Goal: Transaction & Acquisition: Purchase product/service

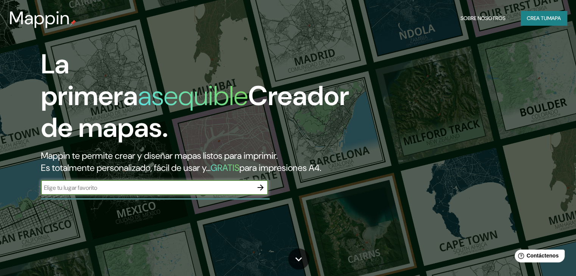
click at [174, 192] on input "text" at bounding box center [147, 188] width 212 height 9
type input "sucre"
click at [545, 16] on font "Crea tu" at bounding box center [537, 18] width 20 height 7
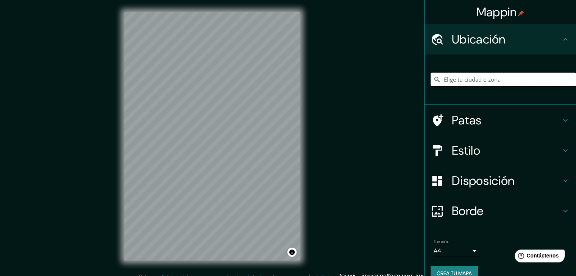
click at [482, 79] on input "Elige tu ciudad o zona" at bounding box center [502, 80] width 145 height 14
type input "[GEOGRAPHIC_DATA], Departamento de [GEOGRAPHIC_DATA], [GEOGRAPHIC_DATA]"
click at [466, 182] on font "Disposición" at bounding box center [483, 181] width 62 height 16
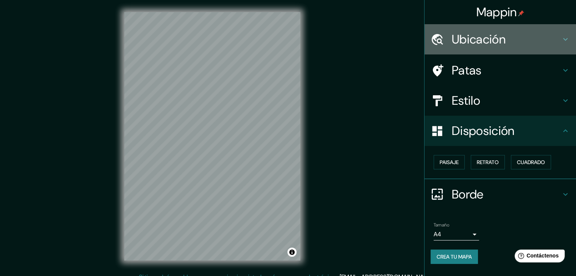
click at [497, 45] on font "Ubicación" at bounding box center [479, 39] width 54 height 16
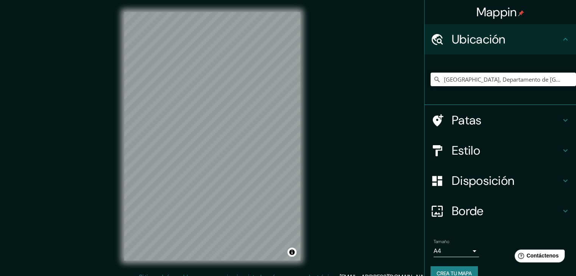
click at [477, 123] on h4 "Patas" at bounding box center [506, 120] width 109 height 15
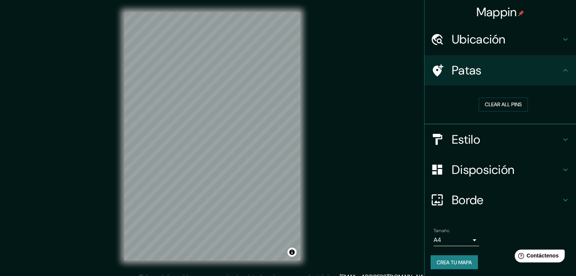
click at [482, 136] on h4 "Estilo" at bounding box center [506, 139] width 109 height 15
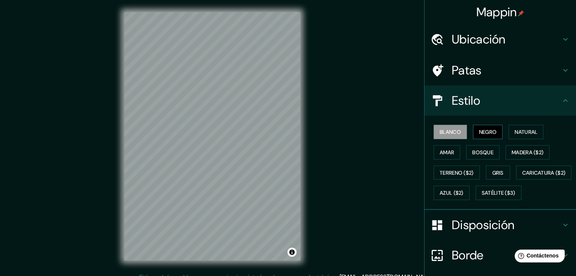
click at [482, 134] on font "Negro" at bounding box center [488, 132] width 18 height 7
click at [511, 137] on button "Natural" at bounding box center [525, 132] width 35 height 14
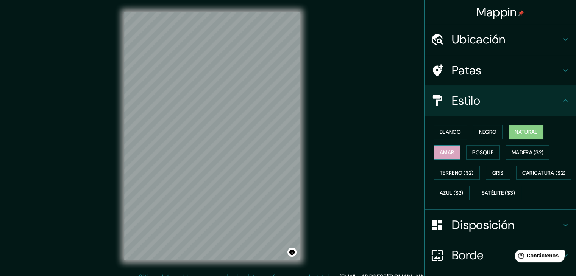
click at [450, 150] on button "Amar" at bounding box center [446, 152] width 27 height 14
click at [486, 149] on font "Bosque" at bounding box center [482, 152] width 21 height 7
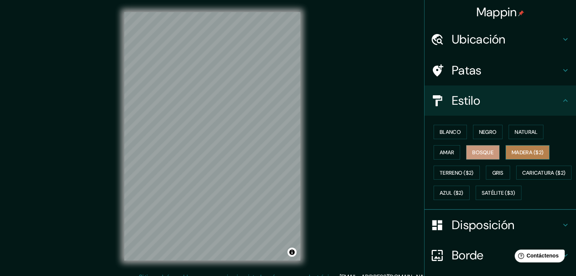
click at [516, 152] on font "Madera ($2)" at bounding box center [527, 152] width 32 height 7
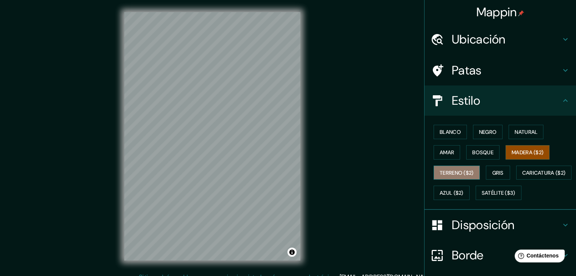
click at [455, 171] on font "Terreno ($2)" at bounding box center [457, 173] width 34 height 7
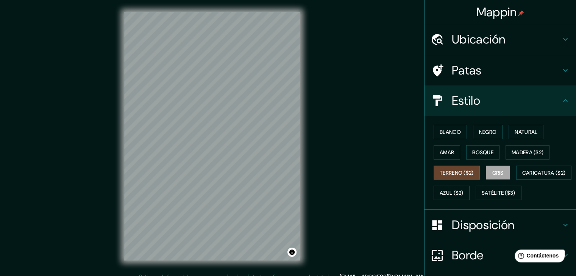
click at [499, 179] on button "Gris" at bounding box center [498, 173] width 24 height 14
click at [520, 149] on font "Madera ($2)" at bounding box center [527, 152] width 32 height 7
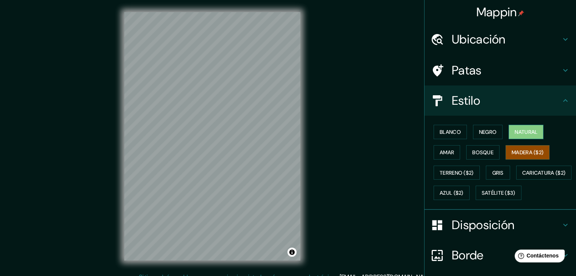
click at [520, 134] on font "Natural" at bounding box center [525, 132] width 23 height 7
click at [563, 101] on icon at bounding box center [565, 100] width 5 height 3
click at [561, 102] on icon at bounding box center [565, 100] width 9 height 9
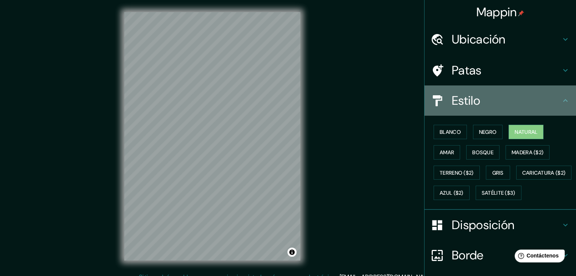
click at [489, 100] on h4 "Estilo" at bounding box center [506, 100] width 109 height 15
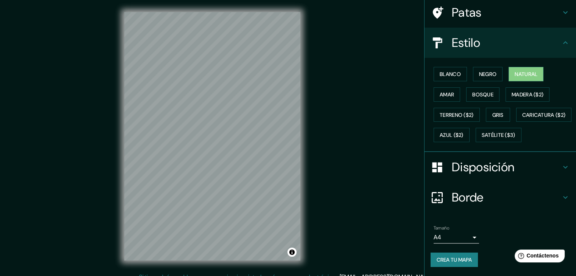
click at [486, 175] on font "Disposición" at bounding box center [483, 167] width 62 height 16
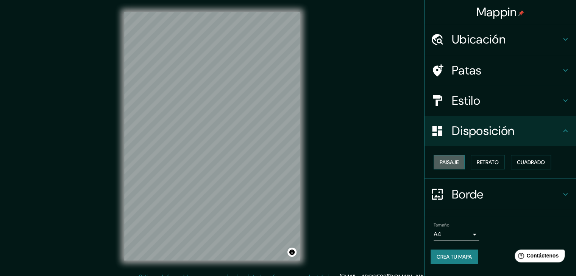
click at [451, 163] on font "Paisaje" at bounding box center [449, 162] width 19 height 7
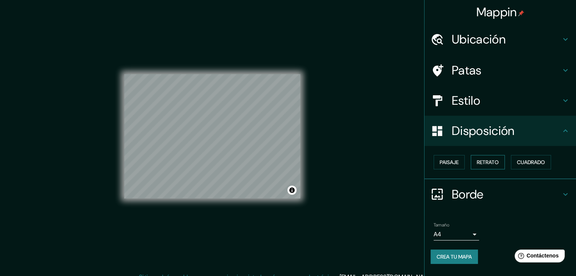
click at [485, 166] on font "Retrato" at bounding box center [488, 162] width 22 height 10
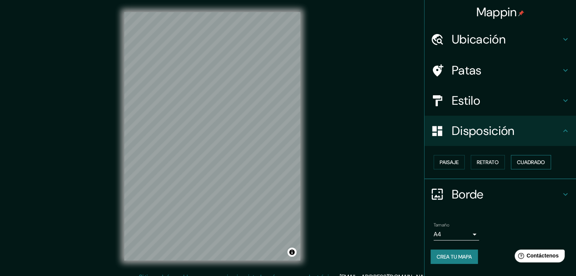
click at [527, 164] on font "Cuadrado" at bounding box center [531, 162] width 28 height 7
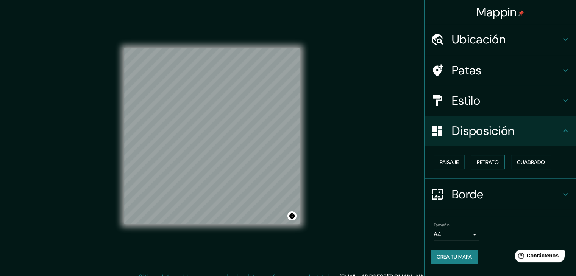
click at [504, 161] on button "Retrato" at bounding box center [488, 162] width 34 height 14
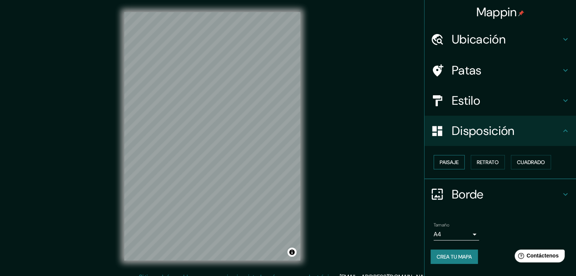
click at [461, 161] on button "Paisaje" at bounding box center [448, 162] width 31 height 14
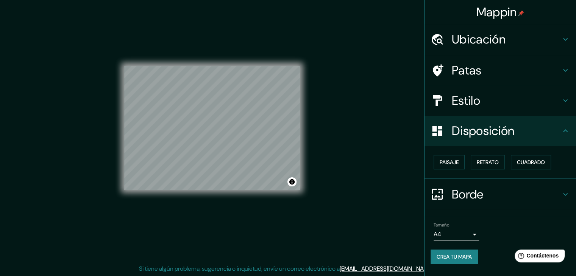
scroll to position [9, 0]
click at [493, 189] on h4 "Borde" at bounding box center [506, 194] width 109 height 15
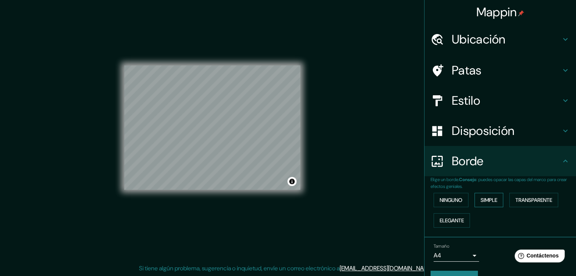
click at [484, 200] on font "Simple" at bounding box center [488, 200] width 17 height 7
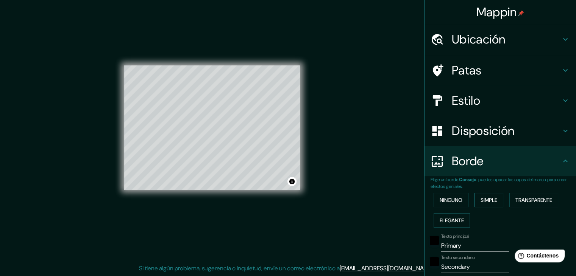
click at [485, 198] on font "Simple" at bounding box center [488, 200] width 17 height 7
type input "37"
click at [530, 199] on font "Transparente" at bounding box center [533, 200] width 37 height 7
click at [458, 221] on font "Elegante" at bounding box center [452, 220] width 24 height 7
click at [458, 200] on button "Ninguno" at bounding box center [450, 200] width 35 height 14
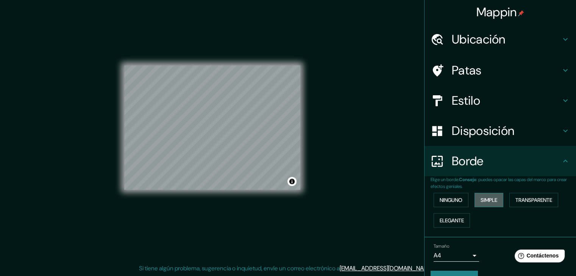
click at [489, 198] on font "Simple" at bounding box center [488, 200] width 17 height 7
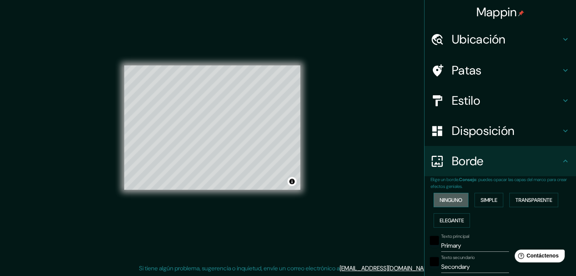
click at [458, 198] on button "Ninguno" at bounding box center [450, 200] width 35 height 14
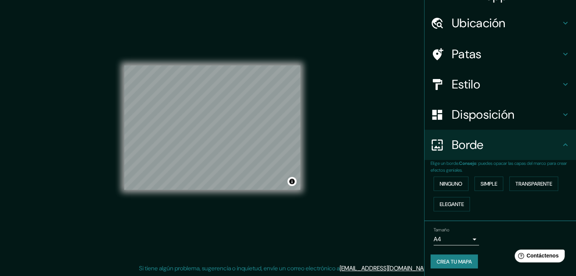
scroll to position [17, 0]
click at [483, 181] on font "Simple" at bounding box center [488, 183] width 17 height 7
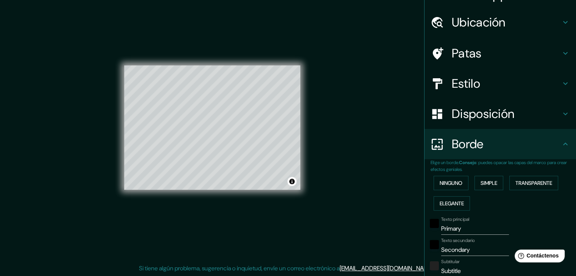
click at [464, 182] on div "Ninguno Simple Transparente Elegante" at bounding box center [502, 193] width 145 height 41
click at [460, 187] on button "Ninguno" at bounding box center [450, 183] width 35 height 14
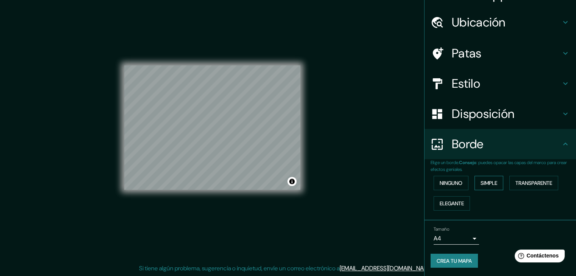
click at [483, 182] on font "Simple" at bounding box center [488, 183] width 17 height 7
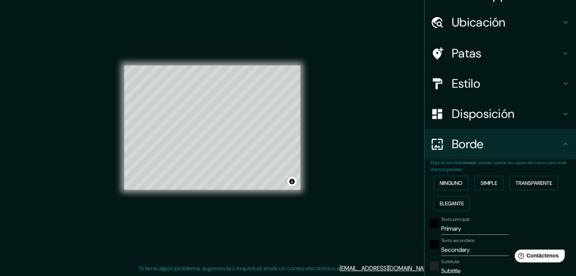
click at [462, 228] on input "Primary" at bounding box center [475, 229] width 68 height 12
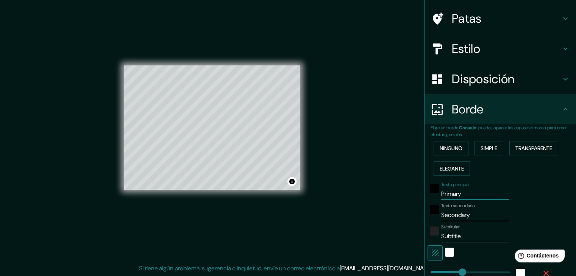
scroll to position [55, 0]
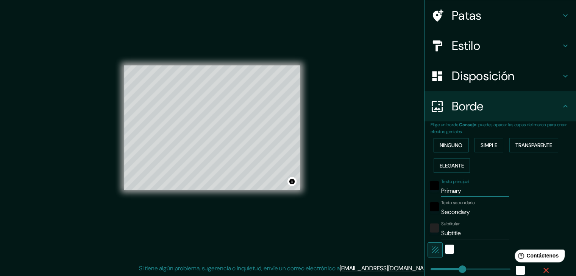
click at [451, 148] on font "Ninguno" at bounding box center [451, 145] width 23 height 10
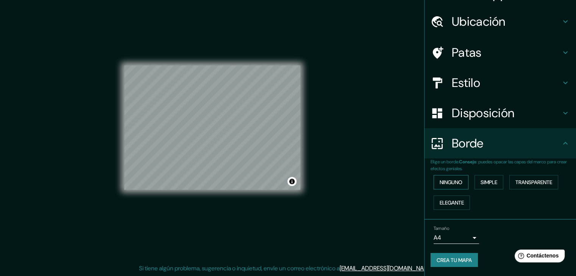
scroll to position [17, 0]
click at [468, 122] on div "Disposición" at bounding box center [499, 114] width 151 height 30
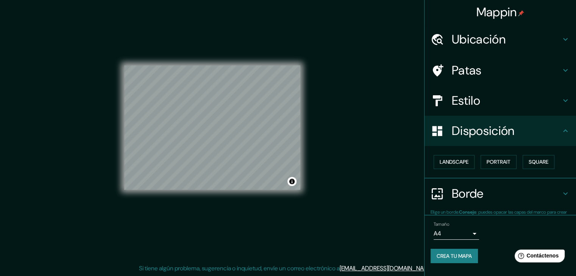
scroll to position [0, 0]
click at [459, 165] on button "Paisaje" at bounding box center [448, 162] width 31 height 14
click at [514, 170] on div "Paisaje Retrato Cuadrado" at bounding box center [502, 162] width 145 height 20
click at [506, 163] on div "Paisaje Retrato Cuadrado" at bounding box center [502, 162] width 145 height 20
click at [531, 161] on font "Cuadrado" at bounding box center [531, 162] width 28 height 7
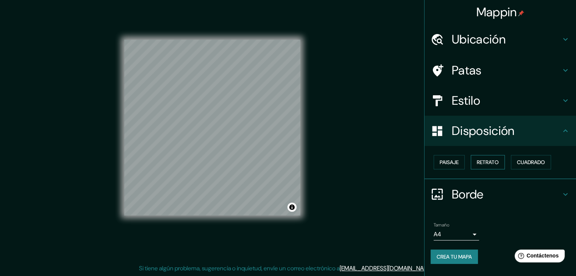
click at [505, 159] on button "Retrato" at bounding box center [488, 162] width 34 height 14
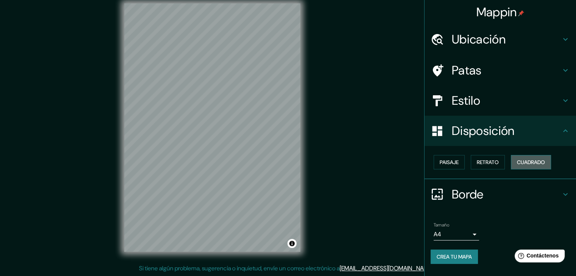
click at [535, 162] on font "Cuadrado" at bounding box center [531, 162] width 28 height 7
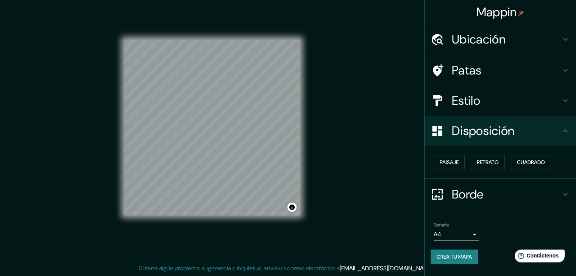
click at [466, 192] on font "Borde" at bounding box center [468, 195] width 32 height 16
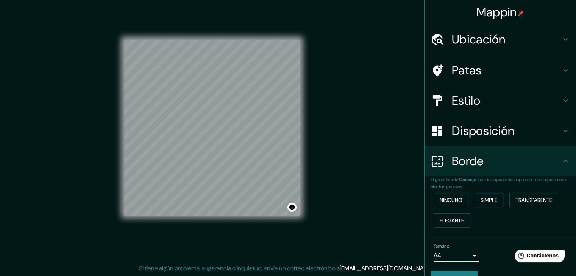
drag, startPoint x: 480, startPoint y: 207, endPoint x: 483, endPoint y: 204, distance: 4.3
click at [480, 207] on div "Ninguno Simple Transparente Elegante" at bounding box center [502, 210] width 145 height 41
click at [484, 201] on font "Simple" at bounding box center [488, 200] width 17 height 7
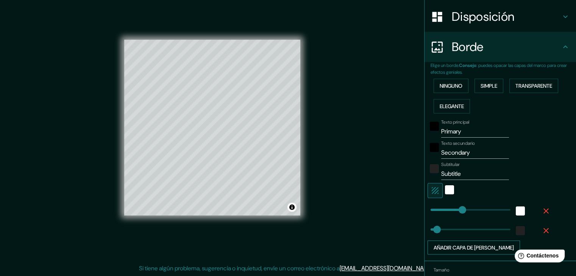
scroll to position [155, 0]
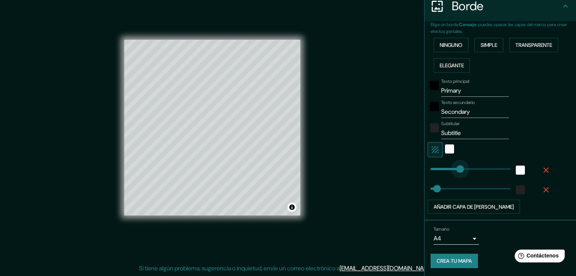
type input "169"
drag, startPoint x: 457, startPoint y: 169, endPoint x: 444, endPoint y: 178, distance: 15.8
type input "8"
drag, startPoint x: 433, startPoint y: 187, endPoint x: 426, endPoint y: 181, distance: 9.7
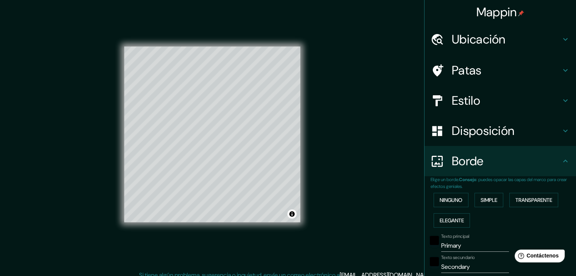
scroll to position [0, 0]
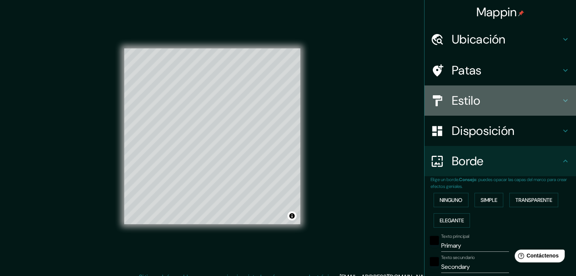
click at [475, 105] on h4 "Estilo" at bounding box center [506, 100] width 109 height 15
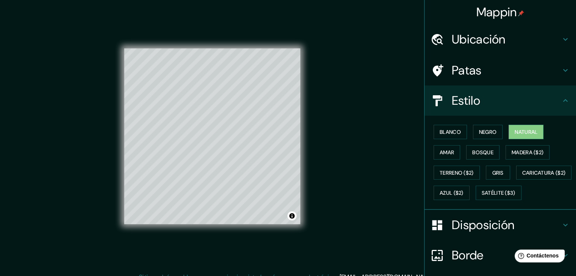
click at [479, 45] on font "Ubicación" at bounding box center [479, 39] width 54 height 16
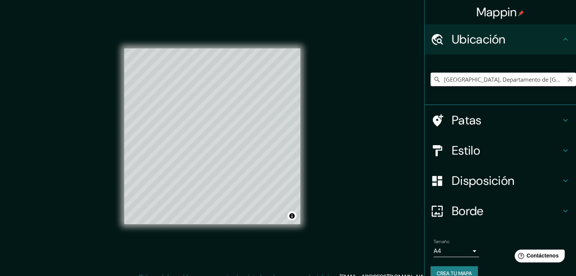
click at [567, 81] on icon "Claro" at bounding box center [570, 79] width 6 height 6
click at [525, 81] on input "Elige tu ciudad o zona" at bounding box center [502, 80] width 145 height 14
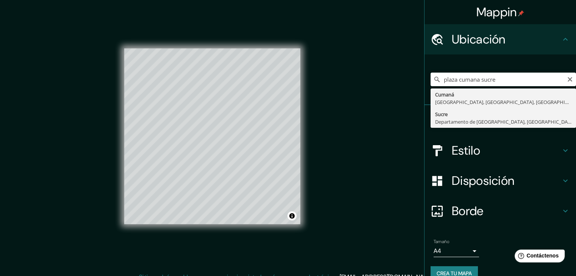
type input "[GEOGRAPHIC_DATA], Departamento de [GEOGRAPHIC_DATA], [GEOGRAPHIC_DATA]"
